Goal: Information Seeking & Learning: Learn about a topic

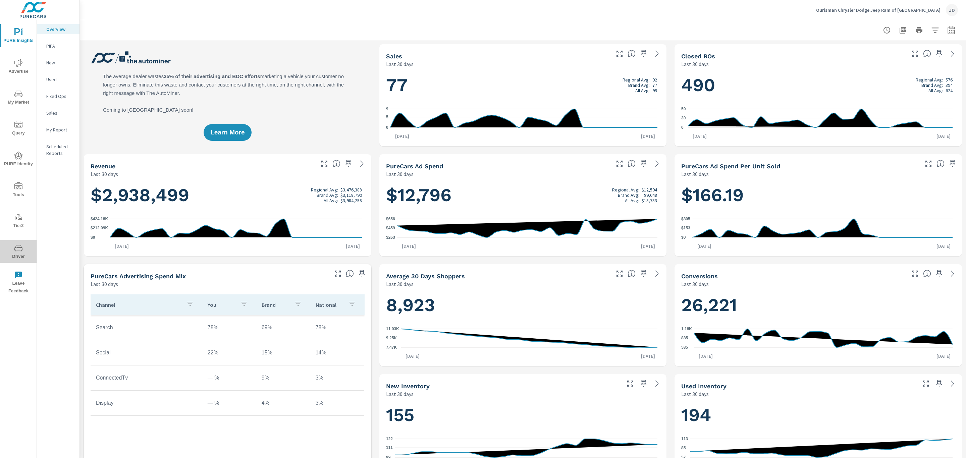
click at [17, 253] on span "Driver" at bounding box center [18, 252] width 32 height 16
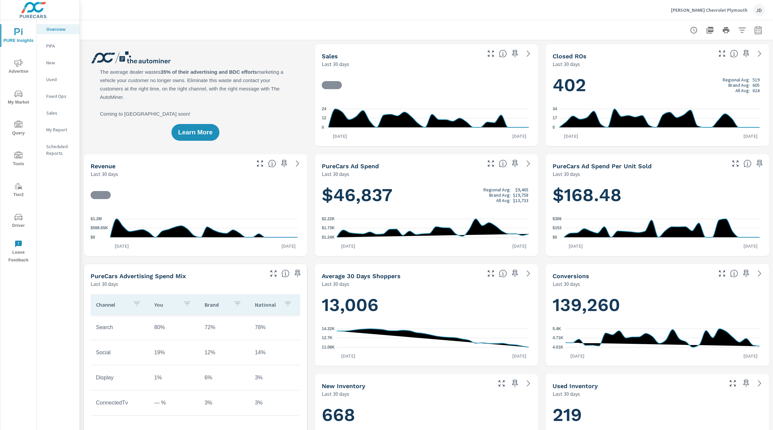
scroll to position [0, 0]
click at [22, 100] on span "My Market" at bounding box center [18, 98] width 32 height 16
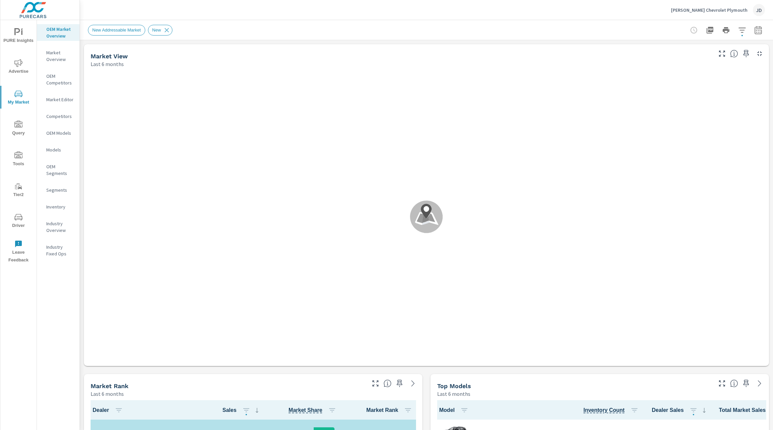
scroll to position [0, 0]
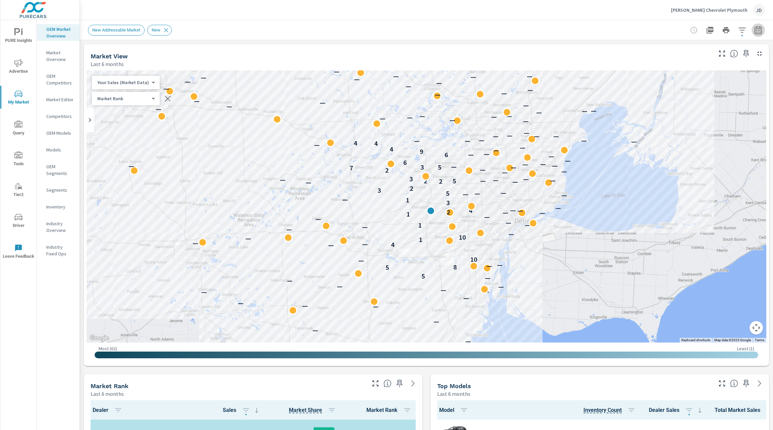
click at [754, 30] on icon "button" at bounding box center [758, 30] width 8 height 8
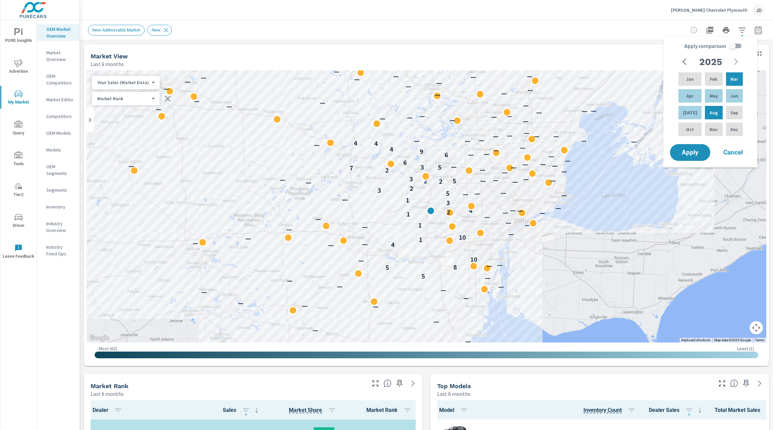
click at [737, 47] on input "Apply comparison" at bounding box center [732, 46] width 38 height 13
checkbox input "true"
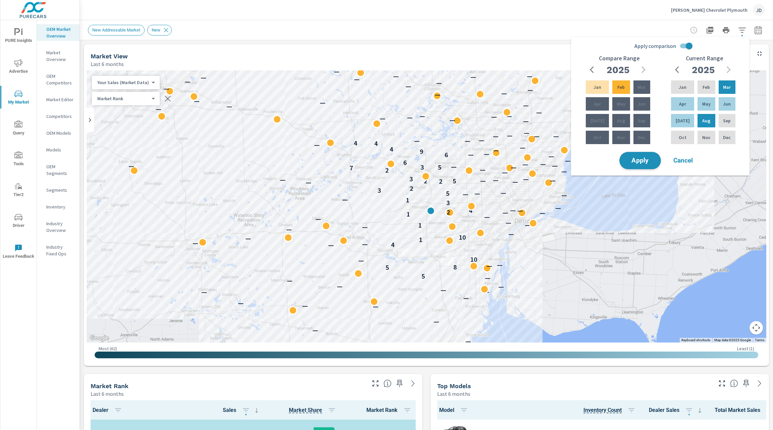
click at [642, 158] on span "Apply" at bounding box center [640, 161] width 28 height 6
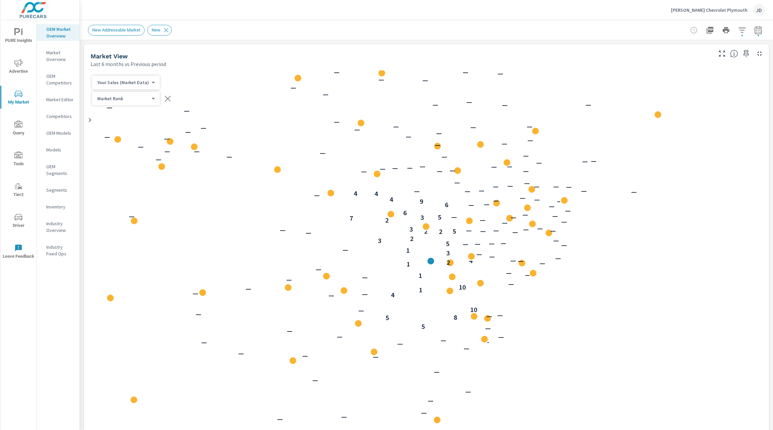
scroll to position [0, 0]
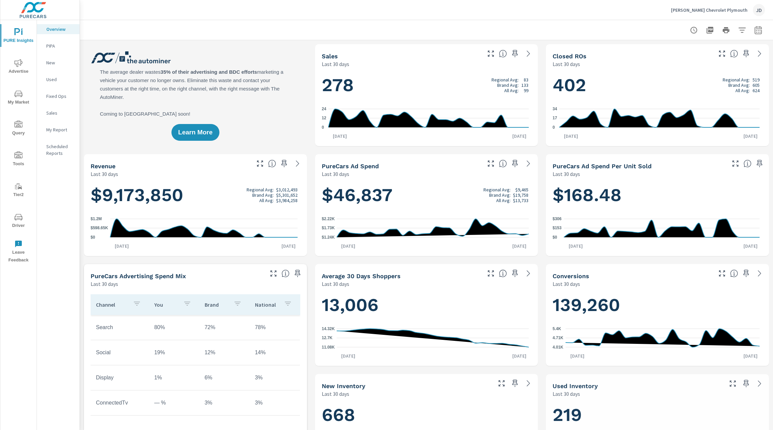
scroll to position [0, 0]
click at [27, 108] on button "My Market" at bounding box center [18, 97] width 36 height 23
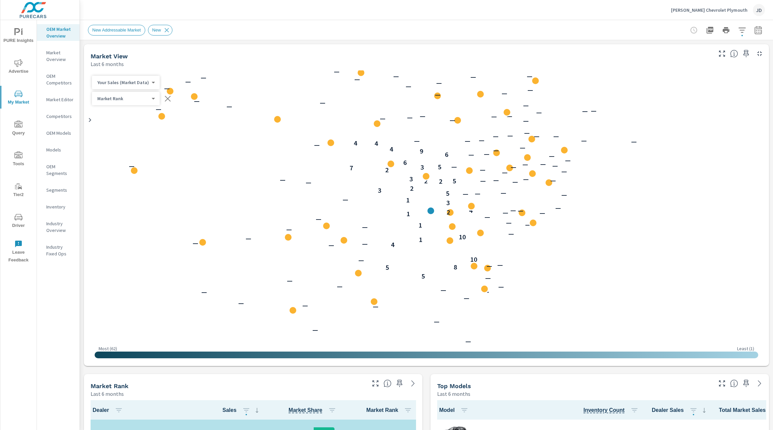
scroll to position [0, 0]
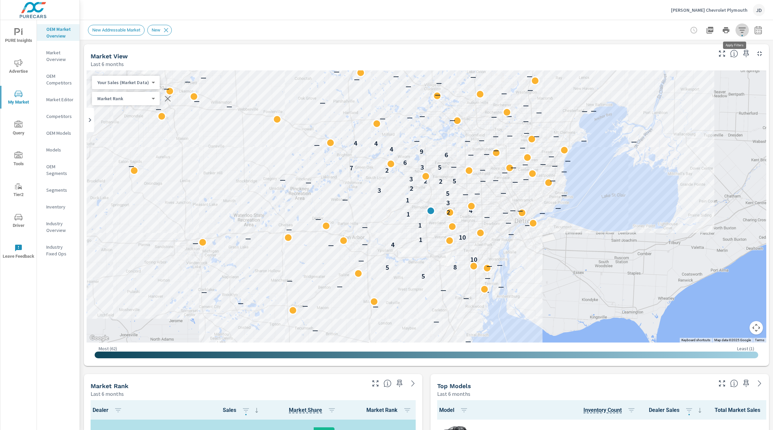
click at [738, 29] on icon "button" at bounding box center [742, 30] width 8 height 8
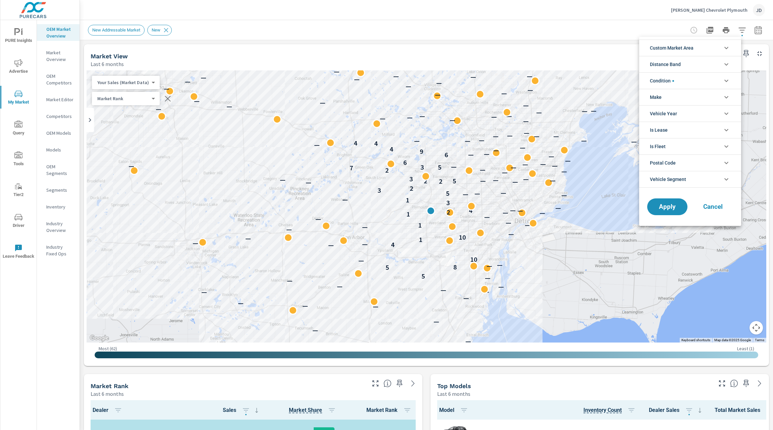
click at [709, 47] on li "Custom Market Area" at bounding box center [690, 48] width 102 height 16
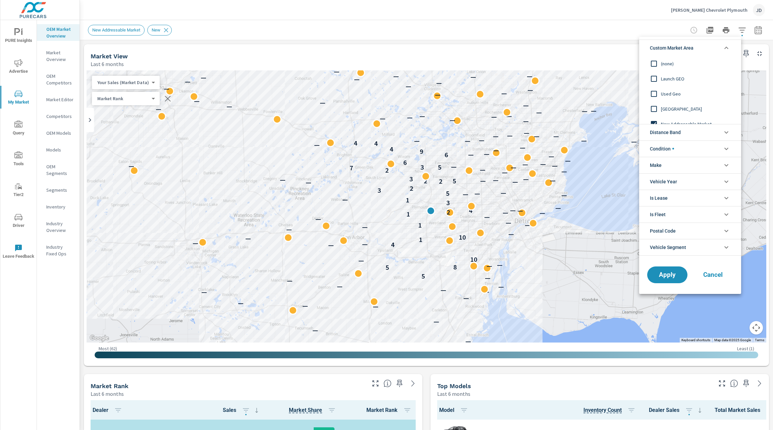
scroll to position [22, 0]
click at [666, 116] on span "Target Zips" at bounding box center [697, 117] width 73 height 8
click at [684, 275] on button "Apply" at bounding box center [667, 274] width 42 height 17
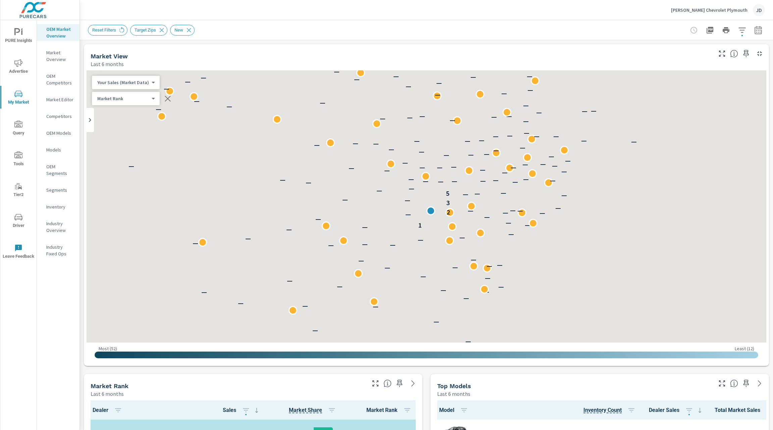
scroll to position [0, 0]
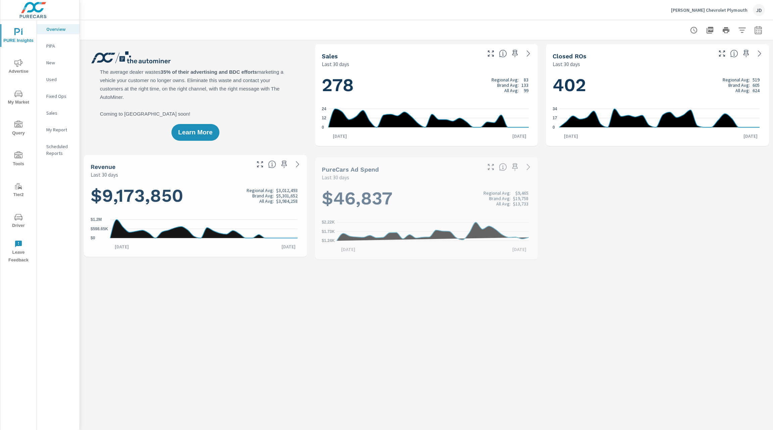
click at [18, 220] on icon "nav menu" at bounding box center [18, 217] width 8 height 8
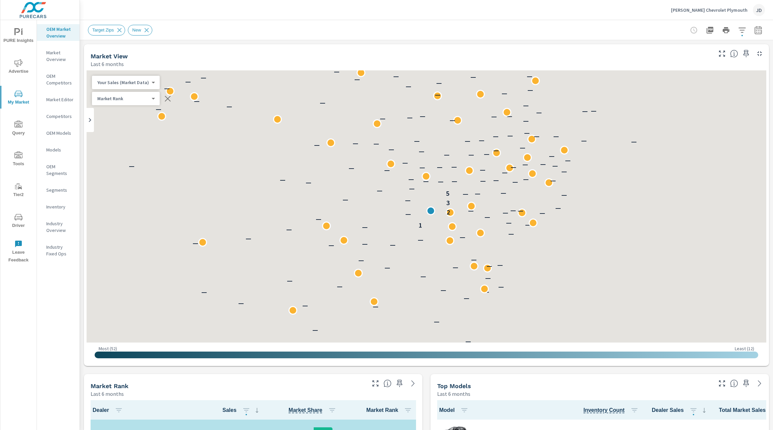
scroll to position [0, 0]
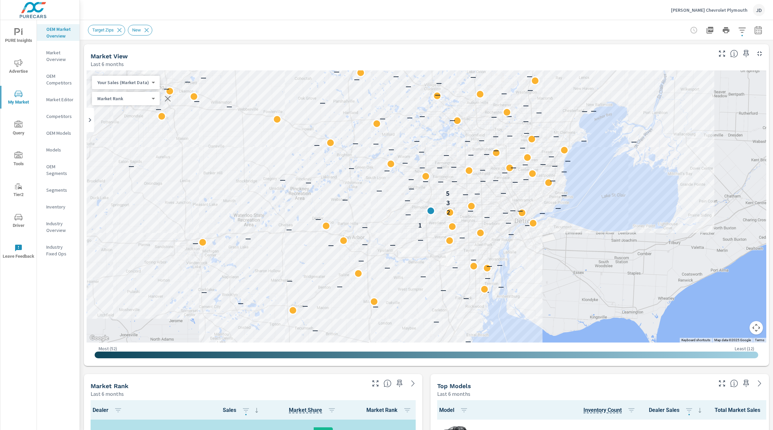
click at [20, 67] on span "Advertise" at bounding box center [18, 67] width 32 height 16
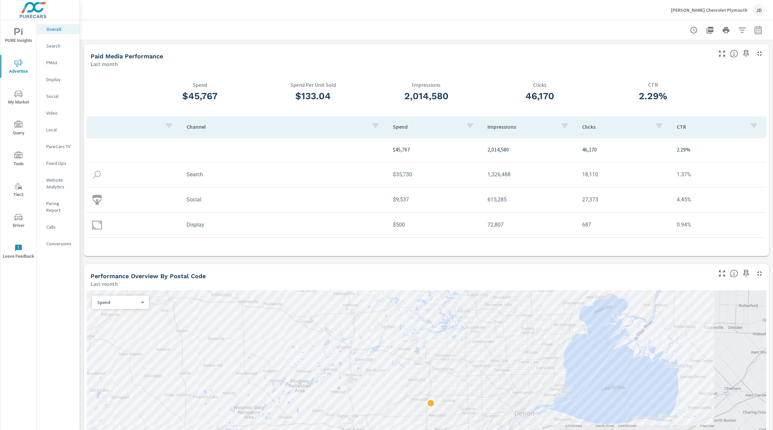
click at [372, 274] on div "Performance Overview By Postal Code" at bounding box center [401, 276] width 621 height 8
drag, startPoint x: 341, startPoint y: 99, endPoint x: 139, endPoint y: 88, distance: 202.2
click at [139, 88] on div "$45,767 Spend $133.04 Spend Per Unit Sold 2,014,580 Impressions 46,170 Clicks 2…" at bounding box center [427, 161] width 680 height 183
click at [381, 47] on div "Paid Media Performance Last month" at bounding box center [399, 56] width 630 height 24
drag, startPoint x: 153, startPoint y: 101, endPoint x: 658, endPoint y: 80, distance: 505.3
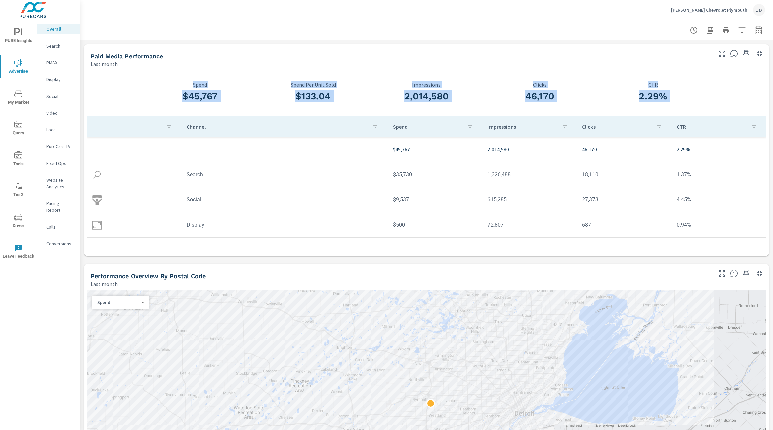
click at [658, 80] on div "$45,767 Spend $133.04 Spend Per Unit Sold 2,014,580 Impressions 46,170 Clicks 2…" at bounding box center [427, 161] width 680 height 183
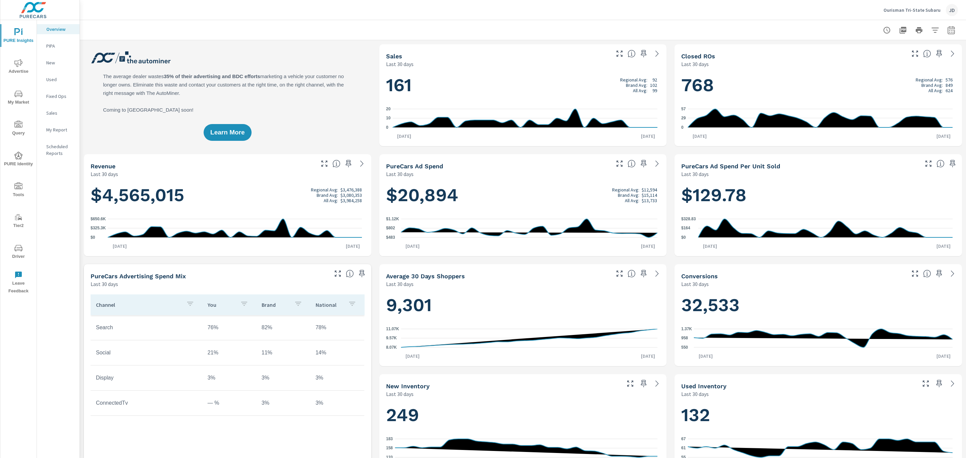
scroll to position [0, 0]
click at [15, 252] on icon "nav menu" at bounding box center [18, 248] width 8 height 8
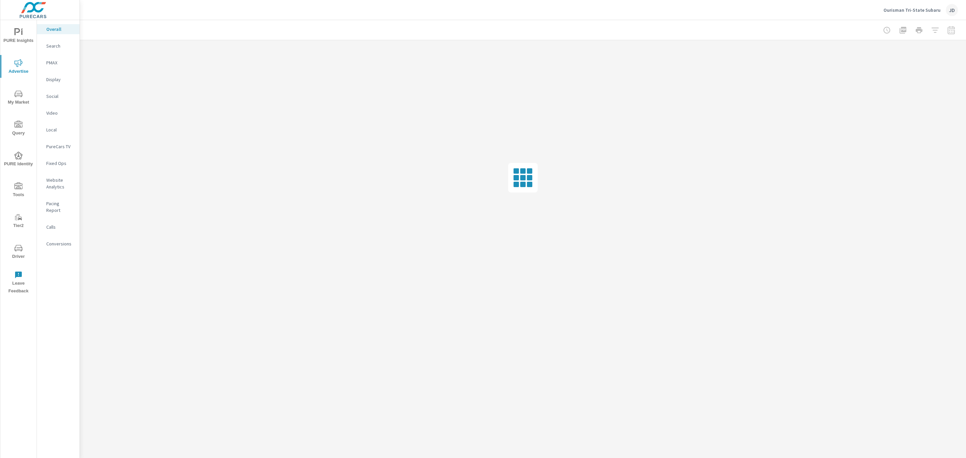
click at [54, 78] on p "Display" at bounding box center [60, 79] width 28 height 7
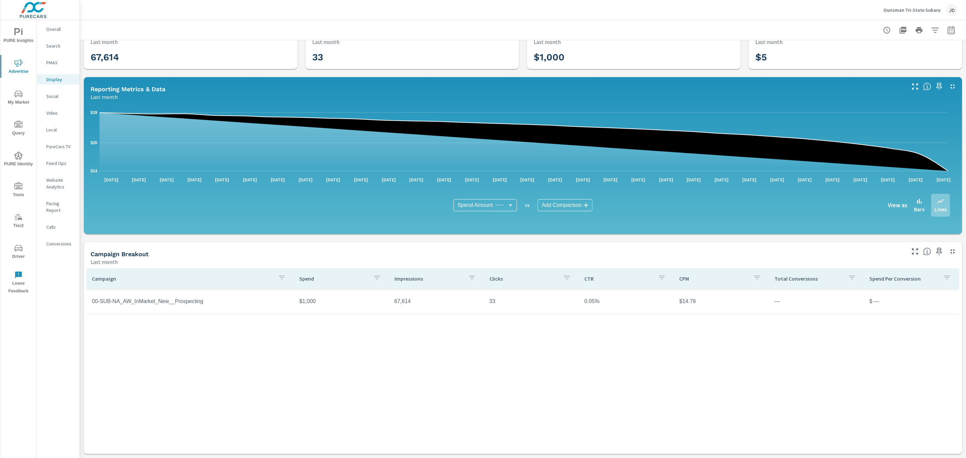
scroll to position [22, 0]
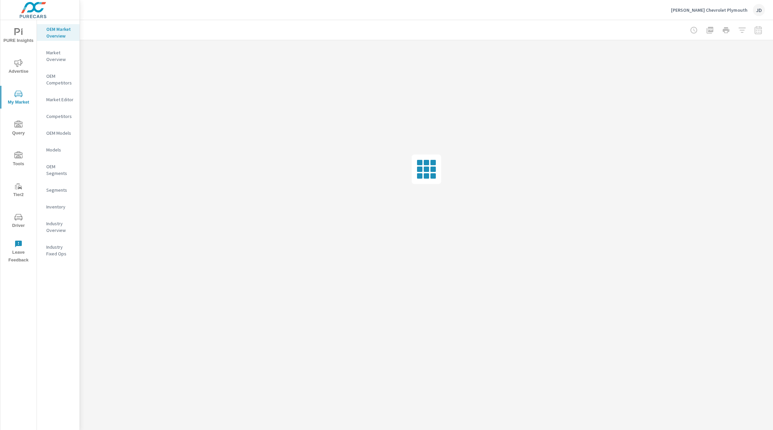
click at [25, 21] on div "PURE Insights Advertise My Market Query Tools Tier2 Driver Leave Feedback" at bounding box center [18, 143] width 36 height 247
click at [23, 33] on span "PURE Insights" at bounding box center [18, 36] width 32 height 16
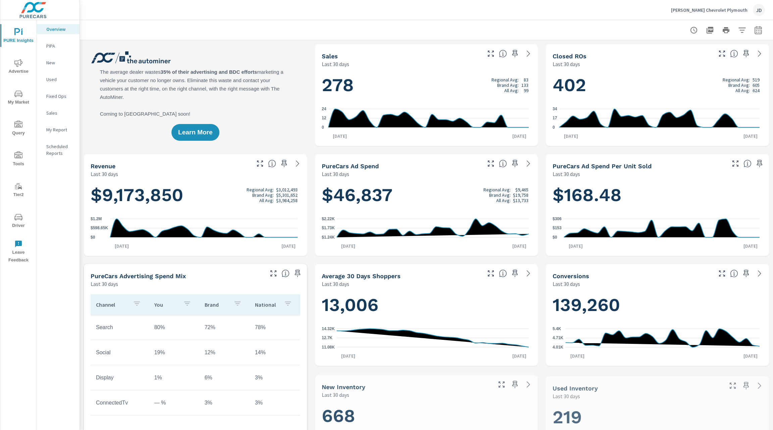
scroll to position [0, 0]
click at [60, 128] on p "My Report" at bounding box center [60, 129] width 28 height 7
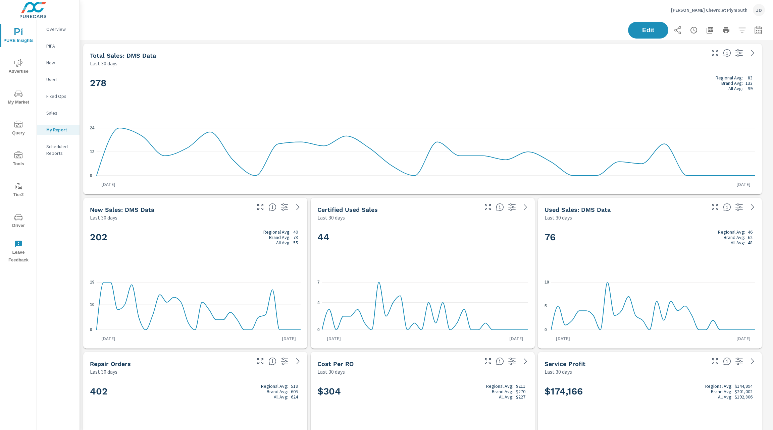
scroll to position [0, 0]
click at [754, 29] on icon "button" at bounding box center [758, 30] width 8 height 8
click at [721, 59] on select "Custom Yesterday Last week Last 7 days Last 14 days Last 30 days Last 45 days L…" at bounding box center [696, 58] width 67 height 13
click at [663, 52] on select "Custom Yesterday Last week Last 7 days Last 14 days Last 30 days Last 45 days L…" at bounding box center [696, 58] width 67 height 13
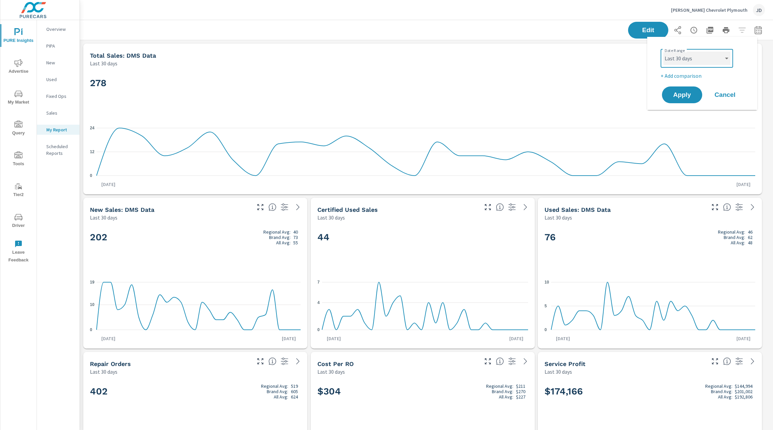
select select "Last month"
click at [691, 79] on p "+ Add comparison" at bounding box center [704, 76] width 86 height 8
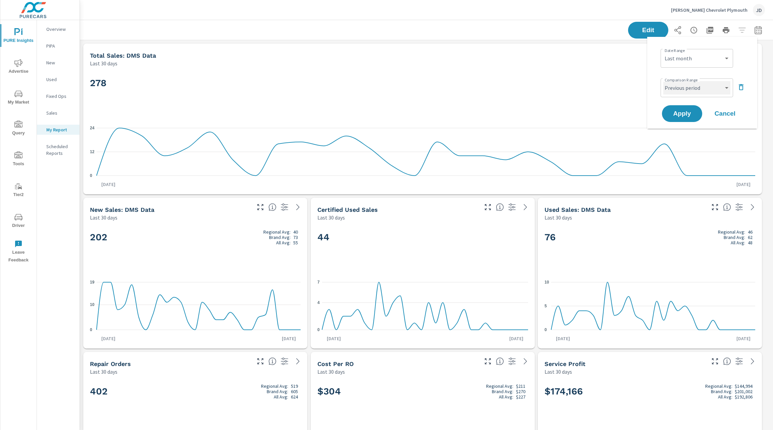
click at [694, 90] on select "Custom Previous period Previous month Previous year" at bounding box center [696, 87] width 67 height 13
click at [663, 81] on select "Custom Previous period Previous month Previous year" at bounding box center [696, 87] width 67 height 13
select select "Previous month"
click at [691, 114] on span "Apply" at bounding box center [682, 114] width 28 height 6
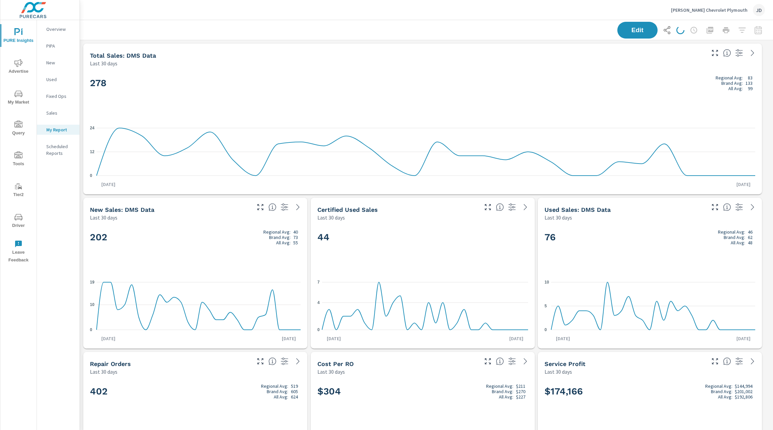
scroll to position [2951, 701]
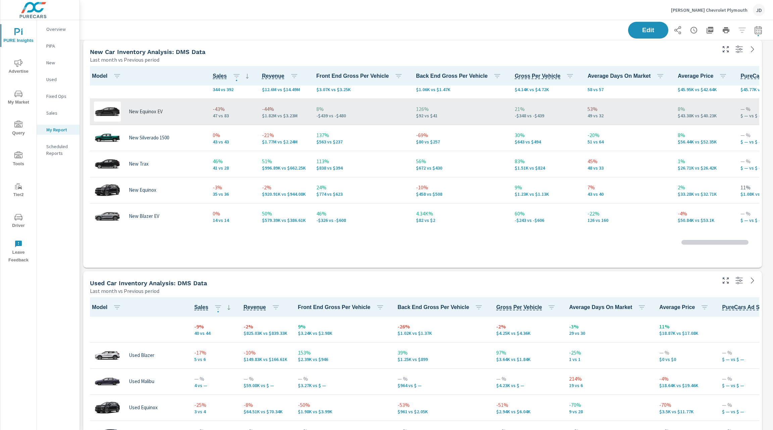
scroll to position [30, 0]
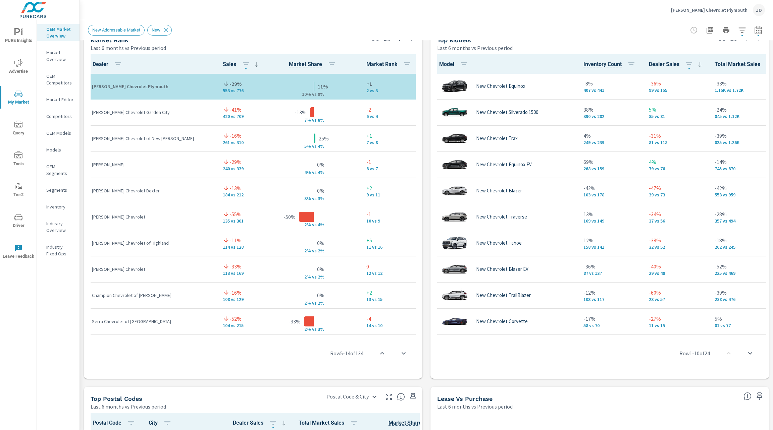
scroll to position [446, 0]
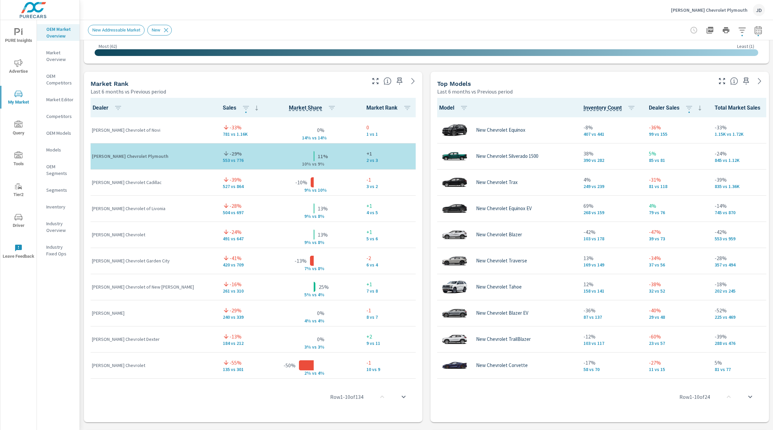
scroll to position [403, 0]
click at [718, 78] on icon "button" at bounding box center [722, 82] width 8 height 8
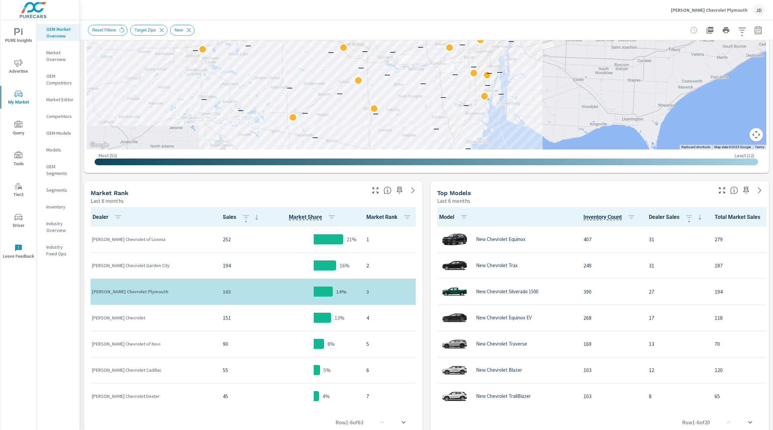
scroll to position [200, 0]
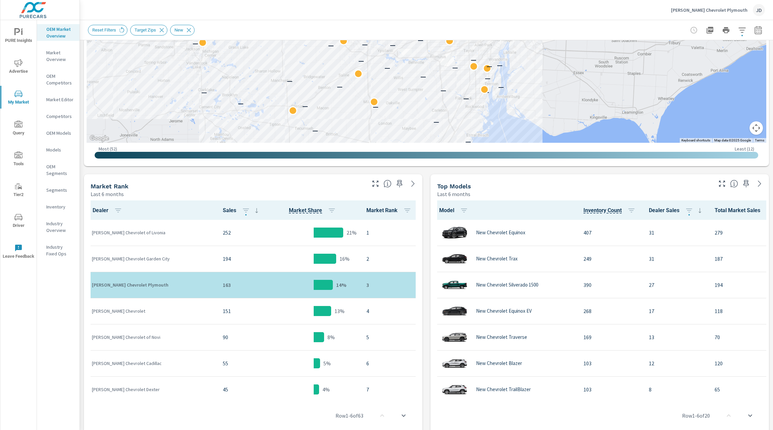
click at [754, 29] on icon "button" at bounding box center [758, 30] width 8 height 8
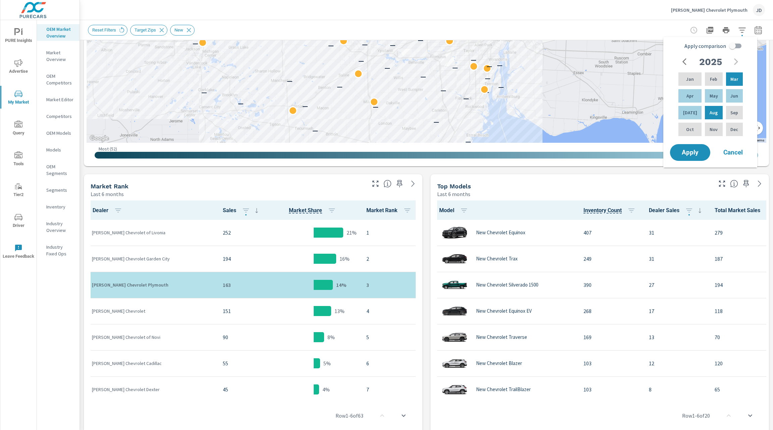
click at [739, 47] on input "Apply comparison" at bounding box center [732, 46] width 38 height 13
checkbox input "true"
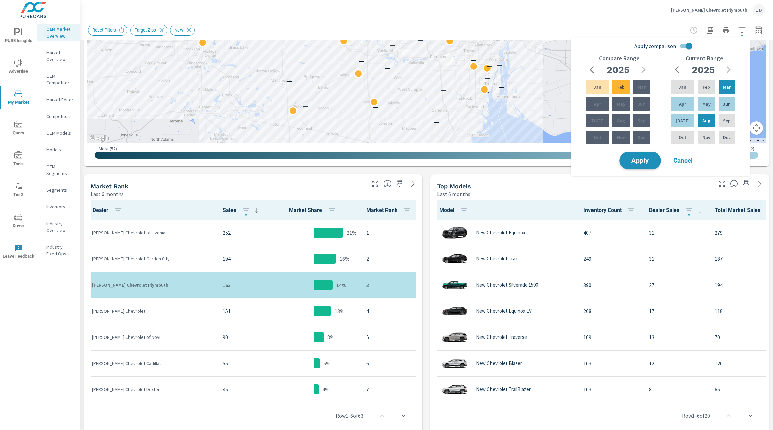
click at [651, 154] on button "Apply" at bounding box center [640, 160] width 42 height 17
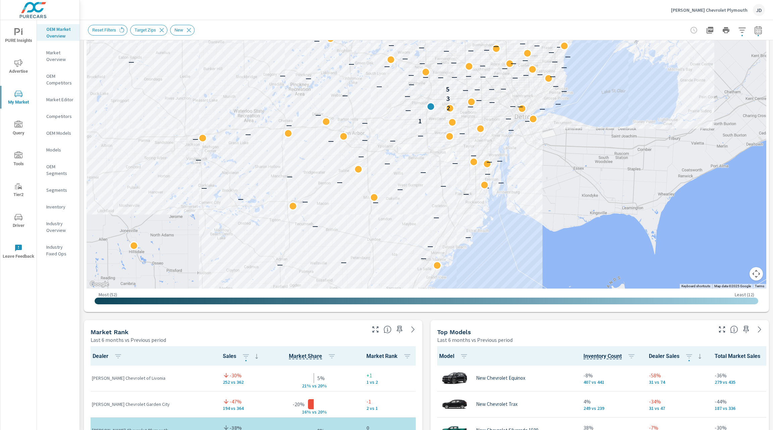
scroll to position [155, 0]
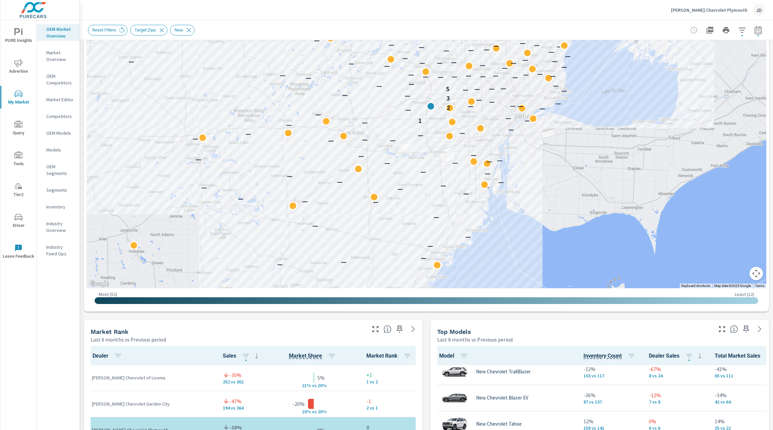
scroll to position [166, 0]
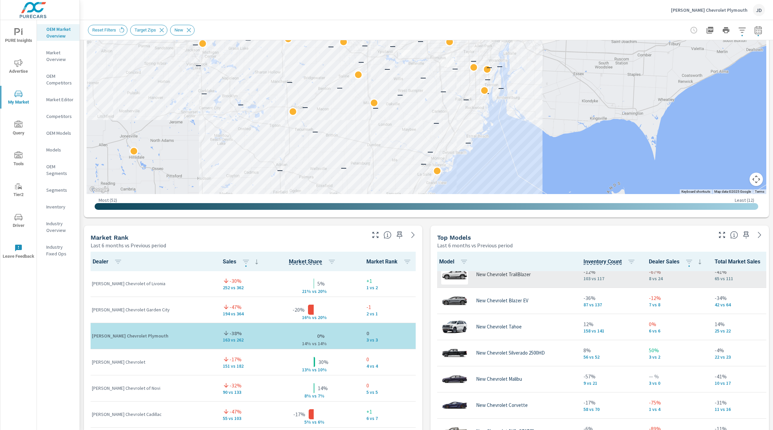
scroll to position [291, 0]
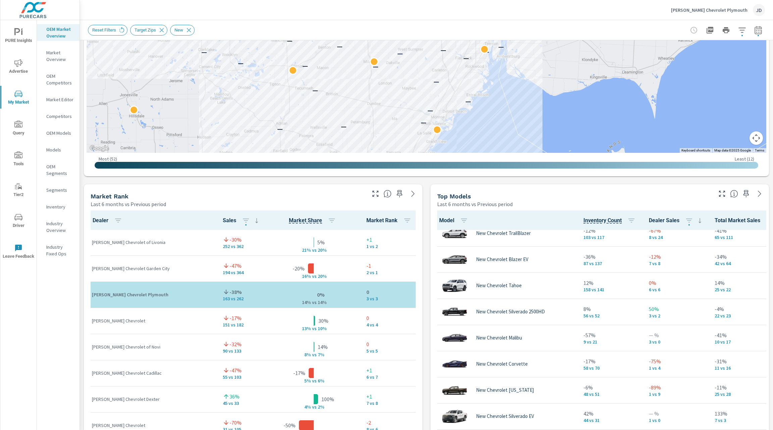
click at [718, 191] on icon "button" at bounding box center [722, 194] width 8 height 8
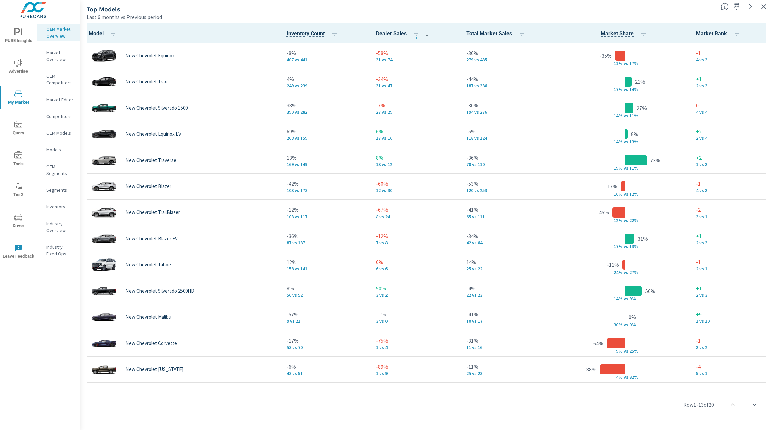
click at [766, 6] on icon "button" at bounding box center [763, 7] width 8 height 8
